Goal: Transaction & Acquisition: Obtain resource

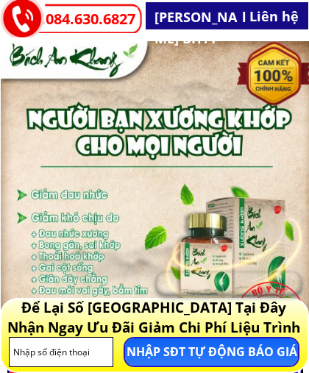
click at [31, 351] on input "tel" at bounding box center [62, 352] width 104 height 29
type input "[PHONE_NUMBER]"
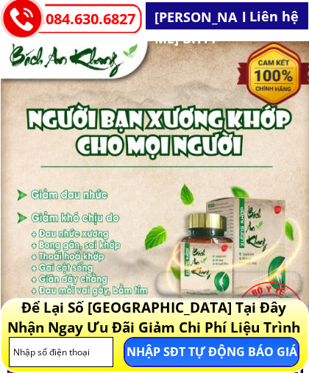
type input "[PHONE_NUMBER]"
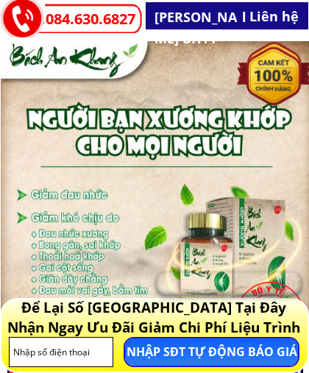
type input "[PHONE_NUMBER]"
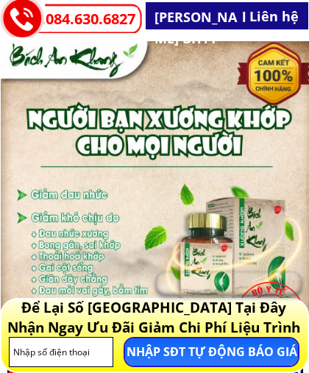
type input "[PHONE_NUMBER]"
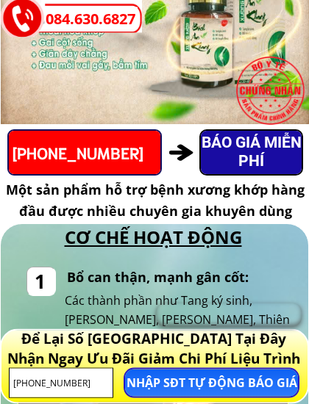
scroll to position [226, 0]
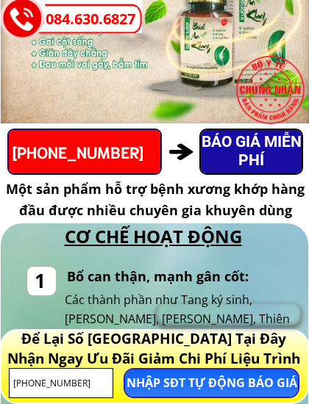
click at [198, 372] on p "NHẬP SĐT TỰ ĐỘNG BÁO GIÁ" at bounding box center [211, 383] width 173 height 27
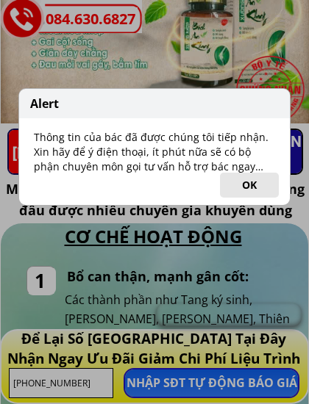
click at [248, 185] on button "OK" at bounding box center [249, 185] width 59 height 25
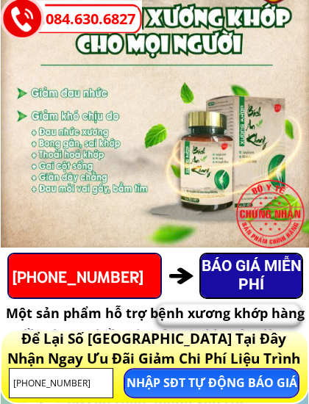
scroll to position [101, 0]
click at [246, 271] on p "BÁO GIÁ MIỄN PHÍ" at bounding box center [251, 275] width 101 height 43
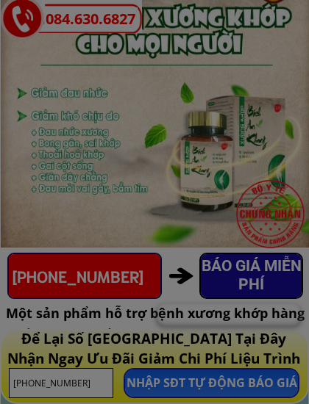
scroll to position [0, 0]
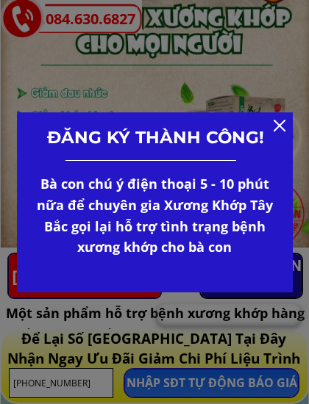
click at [277, 126] on div at bounding box center [280, 126] width 12 height 12
